Goal: Check status: Check status

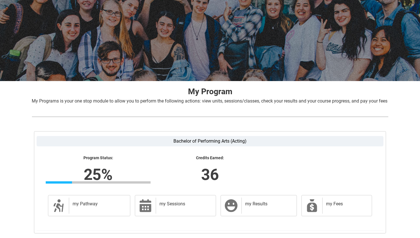
scroll to position [81, 0]
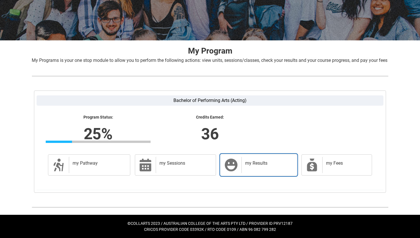
click at [270, 166] on div "my Results" at bounding box center [268, 165] width 53 height 16
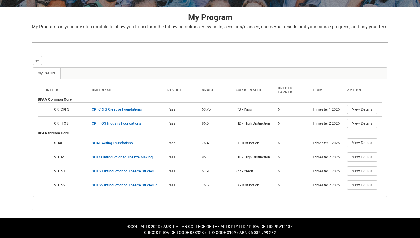
scroll to position [118, 0]
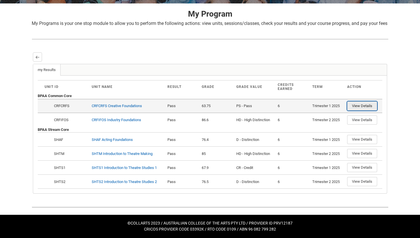
click at [364, 108] on button "View Details" at bounding box center [363, 105] width 30 height 9
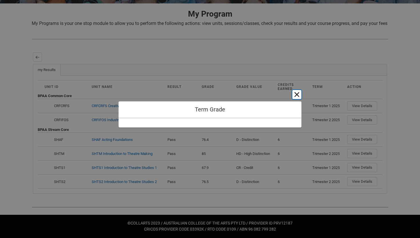
click at [295, 94] on button "Cancel and close" at bounding box center [297, 94] width 9 height 9
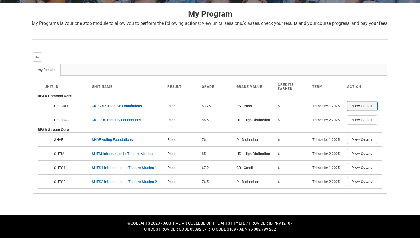
type button "a0YOZ00000DD68Q2AT"
click at [221, 60] on div "Back" at bounding box center [210, 56] width 355 height 9
